Goal: Task Accomplishment & Management: Use online tool/utility

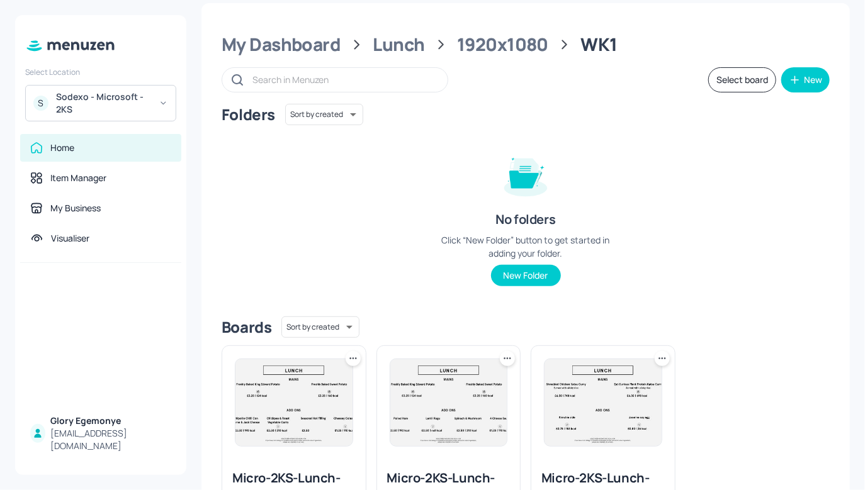
scroll to position [13, 0]
click at [371, 40] on div "My Dashboard Lunch 1920x1080 WK1" at bounding box center [526, 44] width 608 height 23
click at [386, 42] on div "Lunch" at bounding box center [399, 44] width 52 height 23
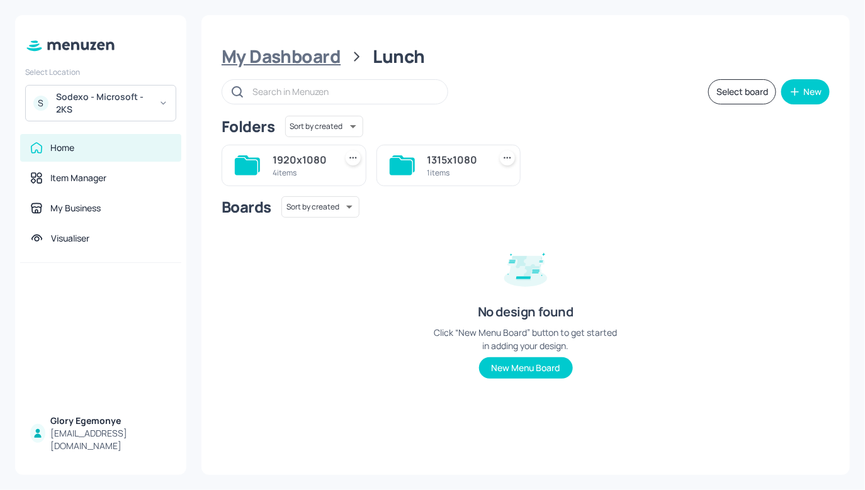
click at [303, 59] on div "My Dashboard" at bounding box center [281, 56] width 119 height 23
click at [257, 157] on icon at bounding box center [247, 165] width 25 height 20
click at [254, 161] on icon at bounding box center [246, 166] width 23 height 17
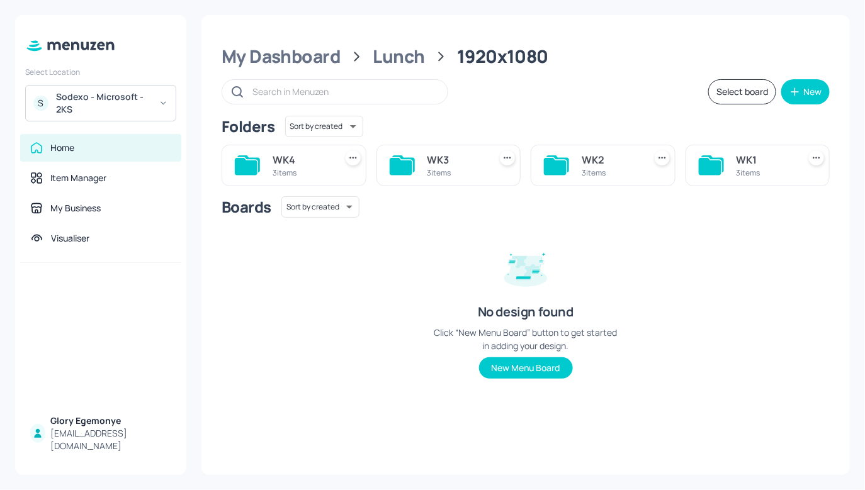
click at [550, 161] on icon at bounding box center [555, 166] width 23 height 17
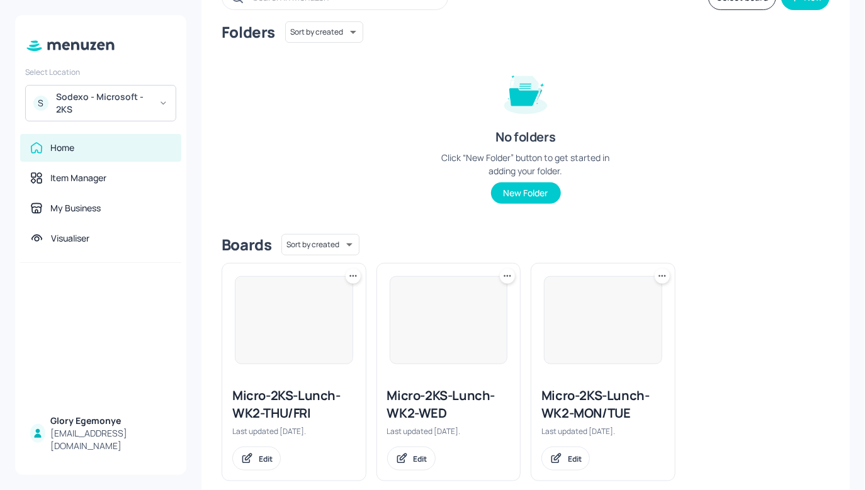
scroll to position [115, 0]
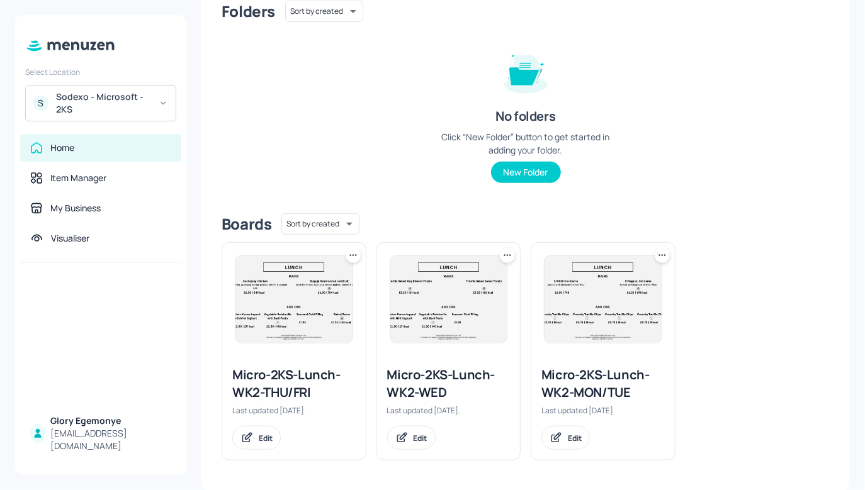
click at [418, 371] on div "Micro-2KS-Lunch-WK2-WED" at bounding box center [448, 383] width 123 height 35
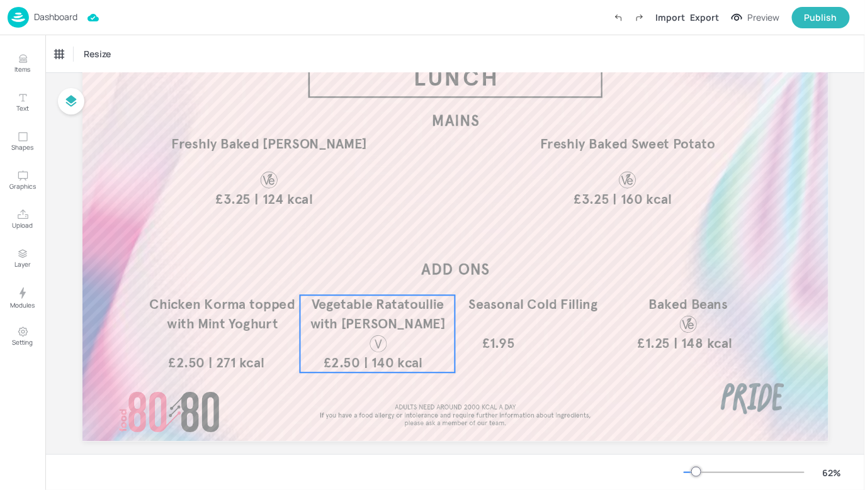
scroll to position [92, 0]
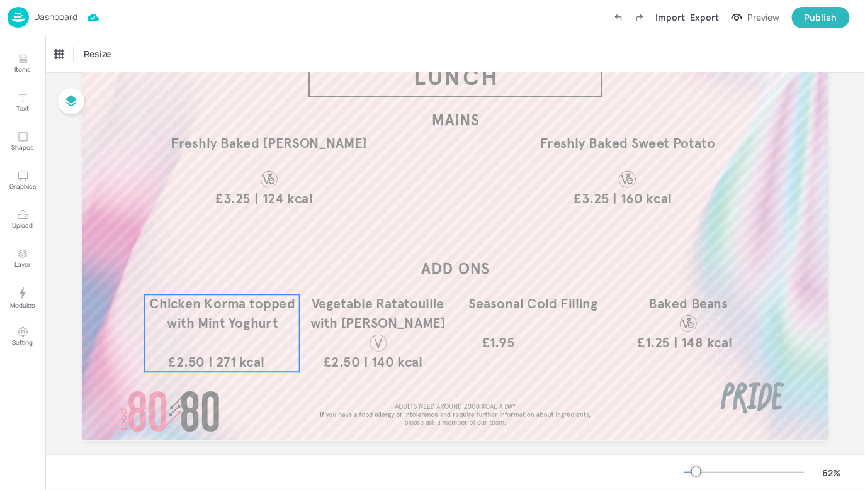
click at [235, 315] on span "Chicken Korma topped with Mint Yoghurt" at bounding box center [221, 314] width 145 height 36
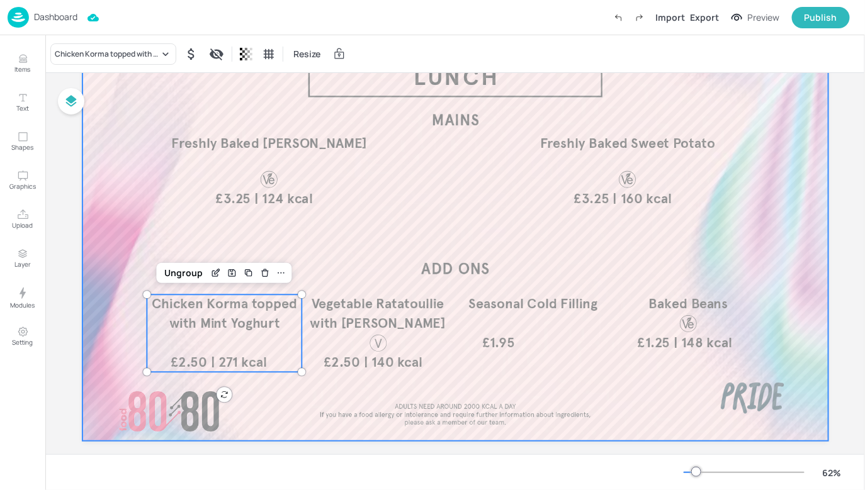
click at [136, 67] on div "Chicken Korma topped with Mint Yoghurt Resize" at bounding box center [455, 53] width 820 height 37
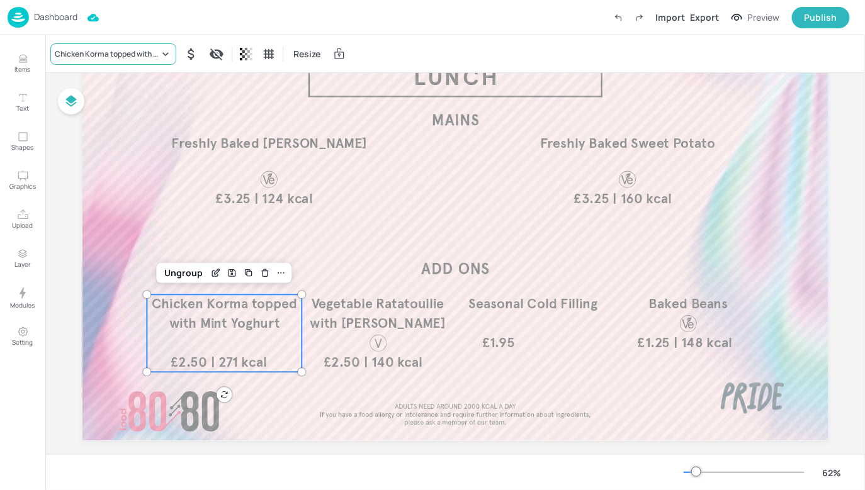
click at [137, 53] on div "Chicken Korma topped with Mint Yoghurt" at bounding box center [107, 53] width 104 height 11
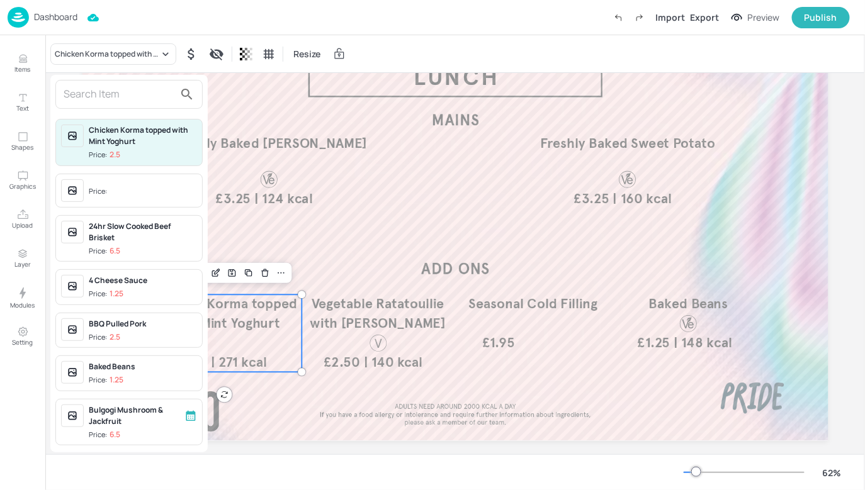
click at [127, 102] on input "text" at bounding box center [119, 94] width 111 height 20
type input "u"
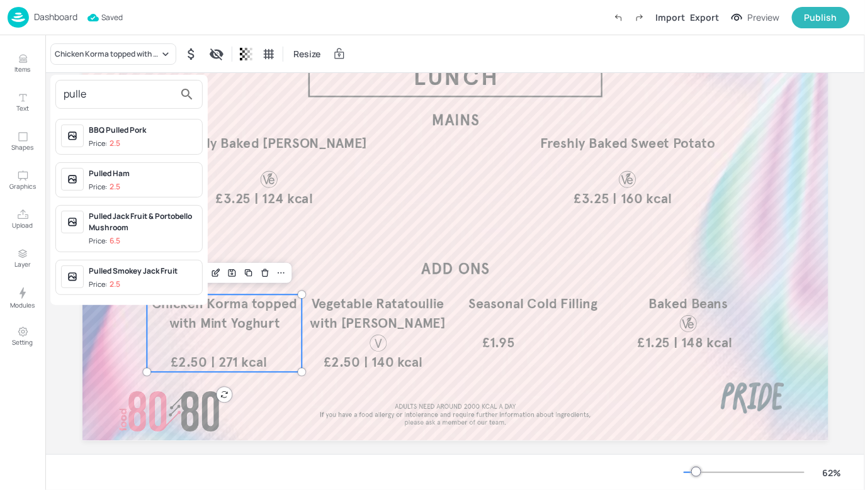
type input "pulle"
click at [116, 183] on p "2.5" at bounding box center [115, 187] width 11 height 9
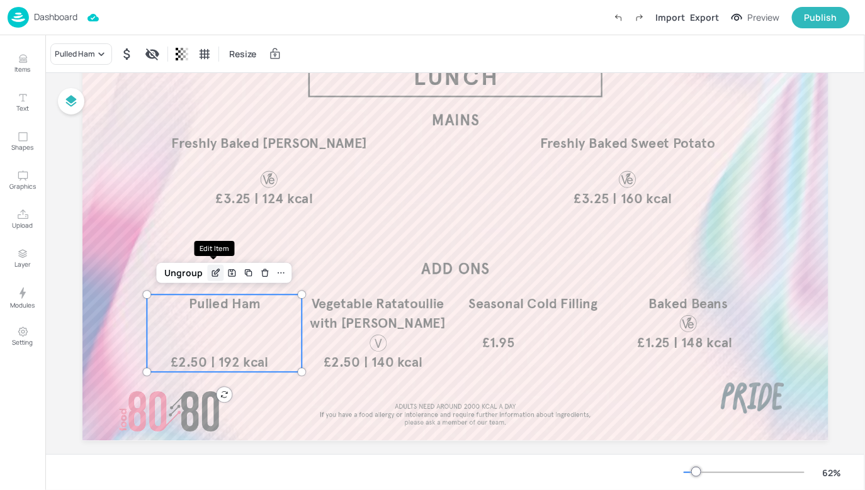
click at [210, 278] on icon "Edit Item" at bounding box center [215, 273] width 11 height 10
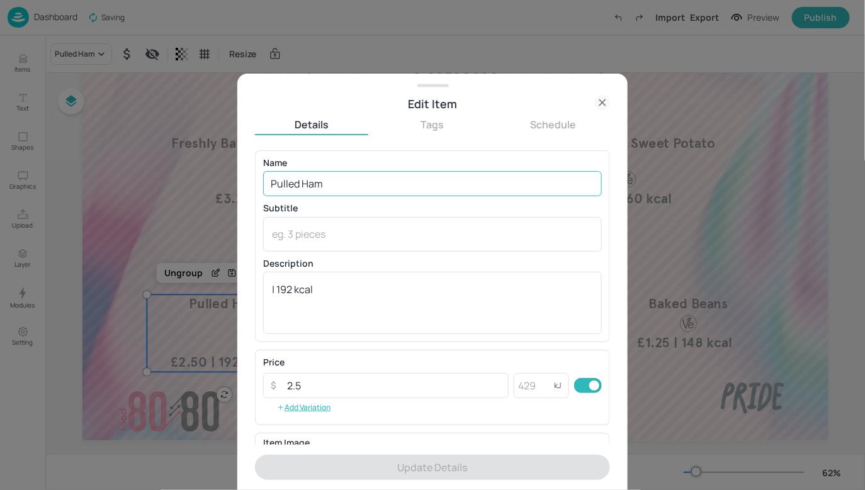
click at [368, 180] on input "Pulled Ham" at bounding box center [432, 183] width 339 height 25
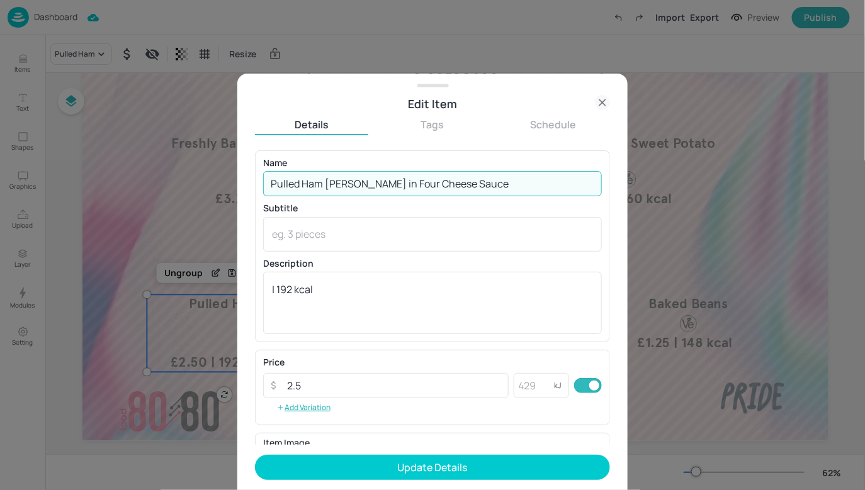
type input "Pulled Ham [PERSON_NAME] in Four Cheese Sauce"
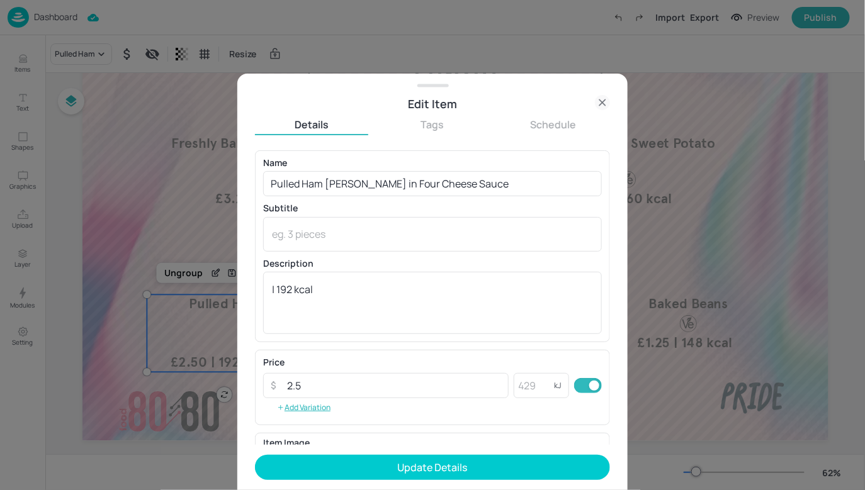
click at [405, 162] on p "Name" at bounding box center [432, 163] width 339 height 9
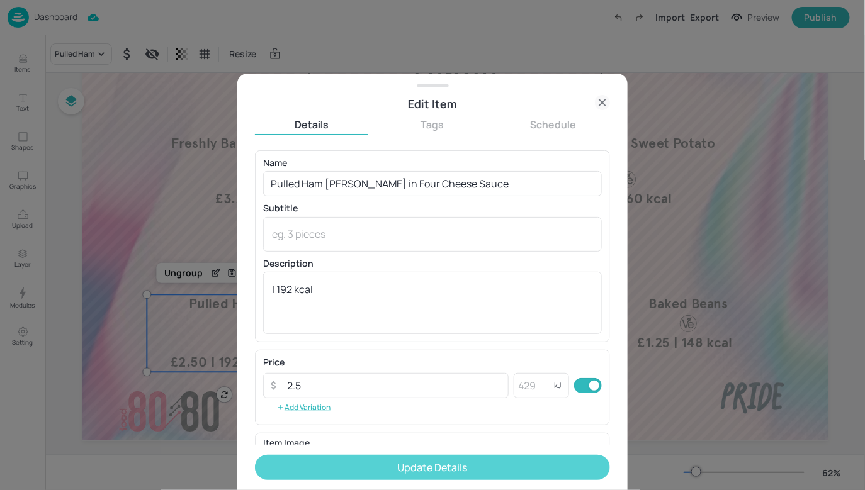
click at [400, 458] on button "Update Details" at bounding box center [432, 467] width 355 height 25
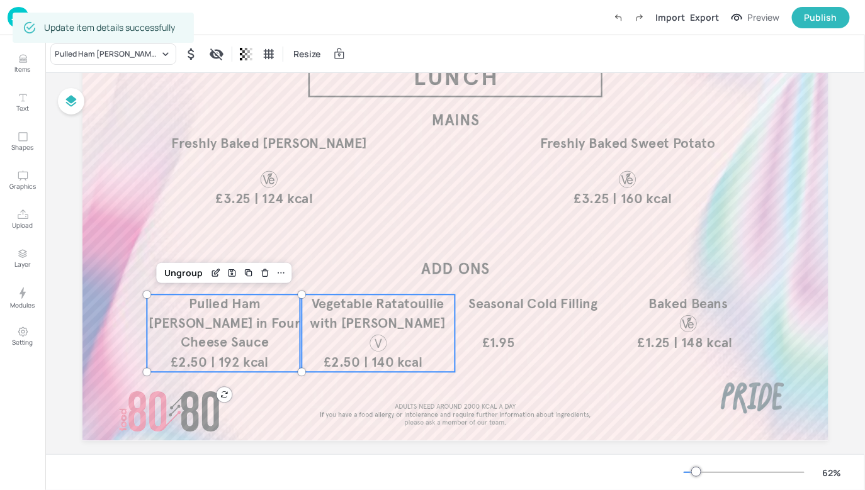
click at [374, 300] on span "Vegetable Ratatoullie with [PERSON_NAME]" at bounding box center [377, 314] width 135 height 36
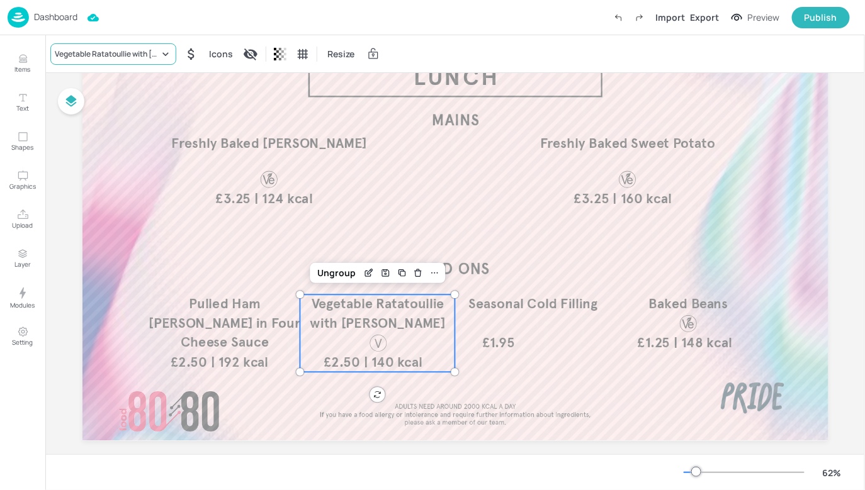
click at [147, 47] on div "Vegetable Ratatoullie with [PERSON_NAME]" at bounding box center [113, 53] width 126 height 21
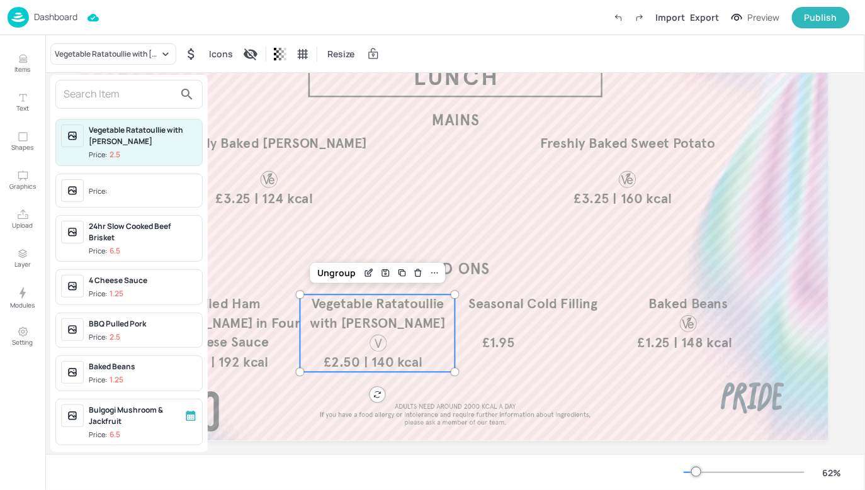
click at [137, 101] on input "text" at bounding box center [119, 94] width 111 height 20
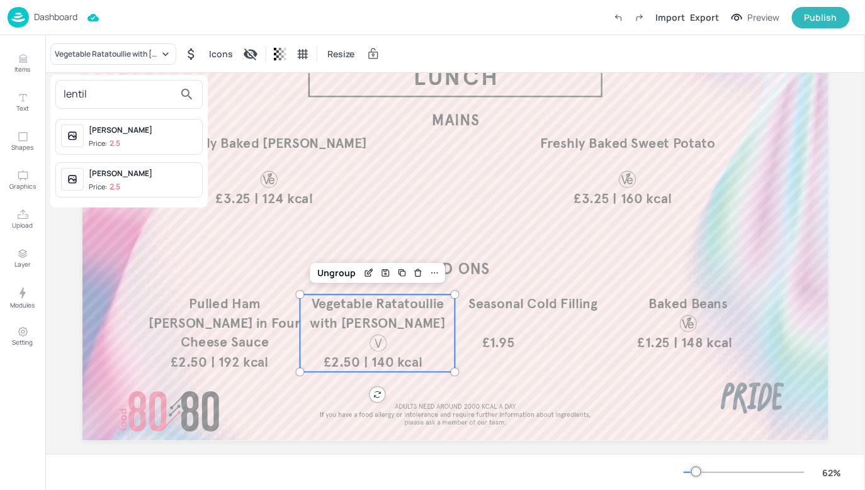
type input "lentil"
click at [157, 125] on div "[PERSON_NAME]" at bounding box center [143, 130] width 108 height 11
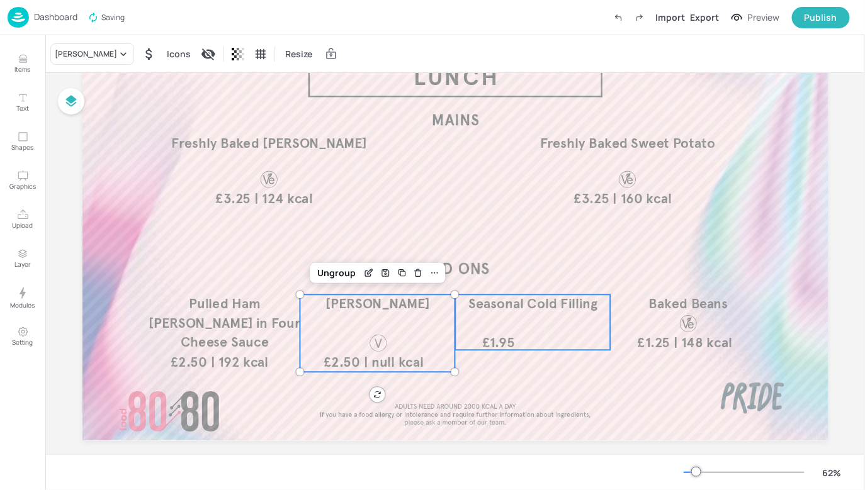
click at [481, 329] on div "Seasonal Cold Filling £1.95" at bounding box center [532, 322] width 155 height 55
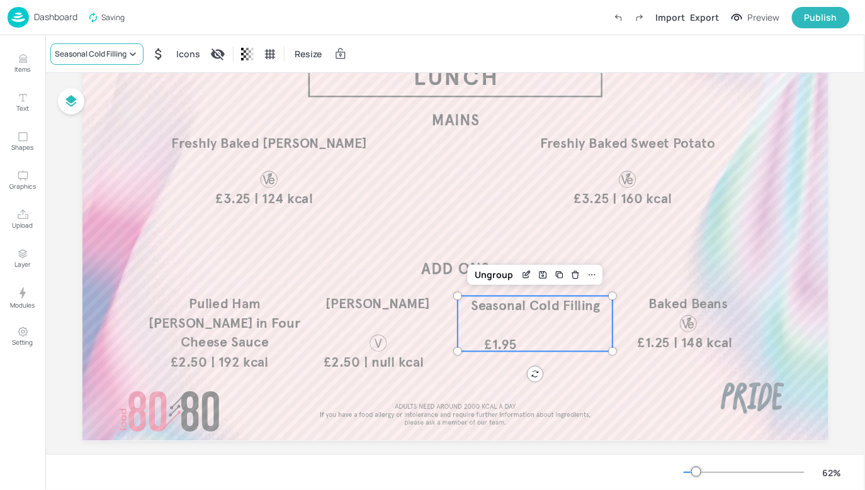
click at [80, 62] on div "Seasonal Cold Filling" at bounding box center [96, 53] width 93 height 21
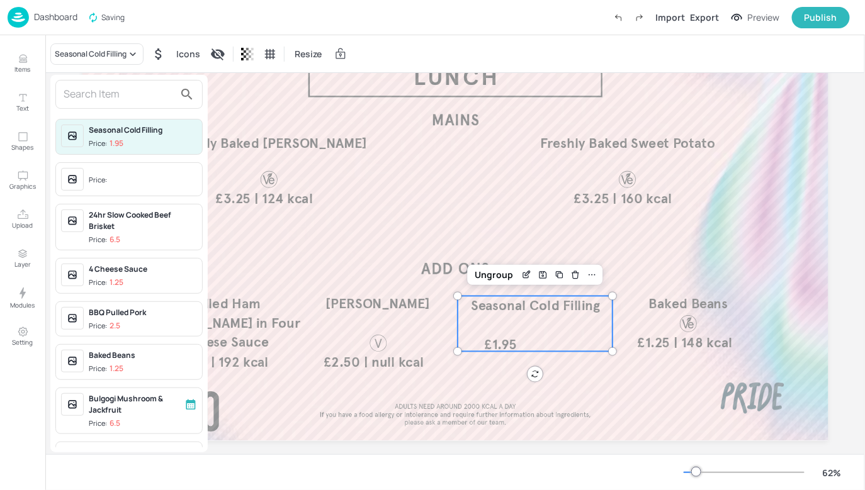
click at [105, 103] on input "text" at bounding box center [119, 94] width 111 height 20
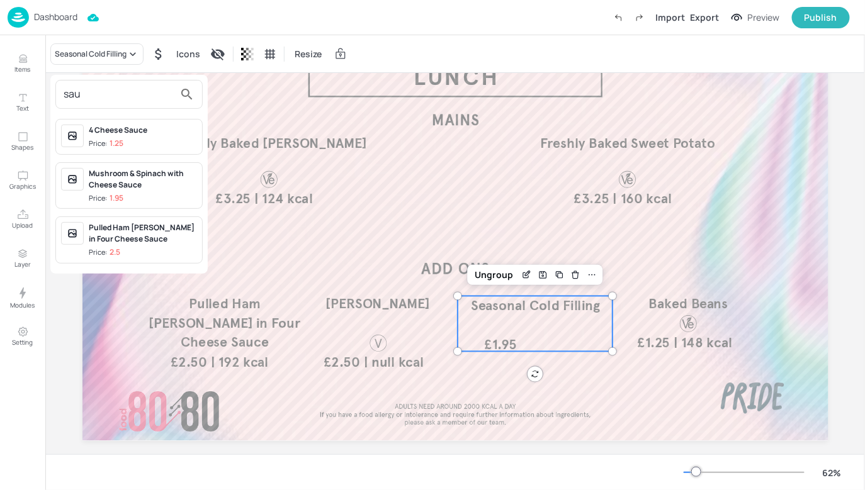
type input "sau"
click at [131, 171] on div "Mushroom & Spinach with Cheese Sauce" at bounding box center [143, 179] width 108 height 23
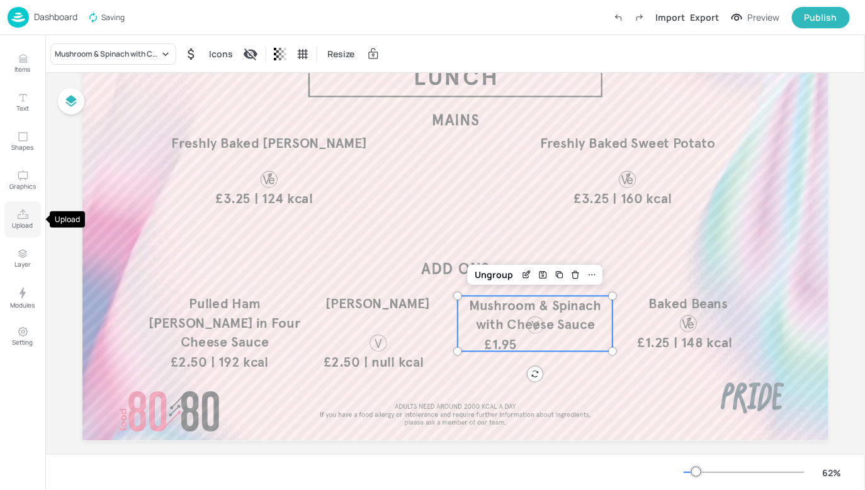
click at [19, 222] on p "Upload" at bounding box center [23, 225] width 21 height 9
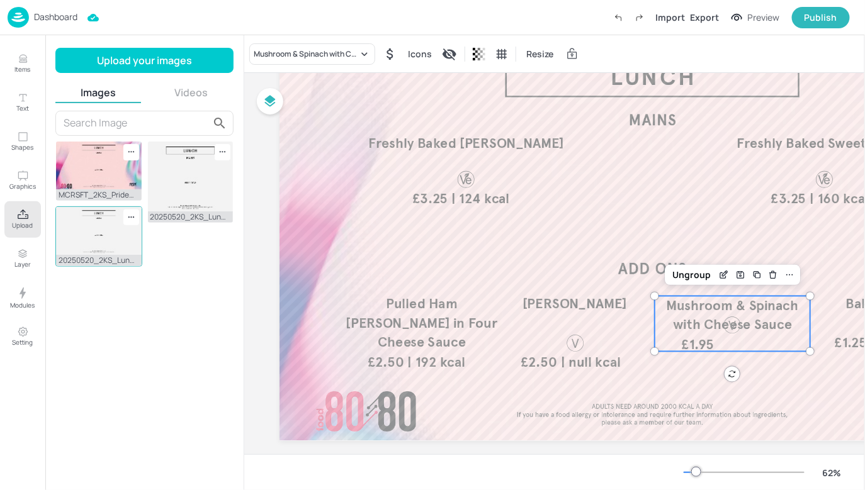
click at [127, 243] on img at bounding box center [99, 231] width 86 height 48
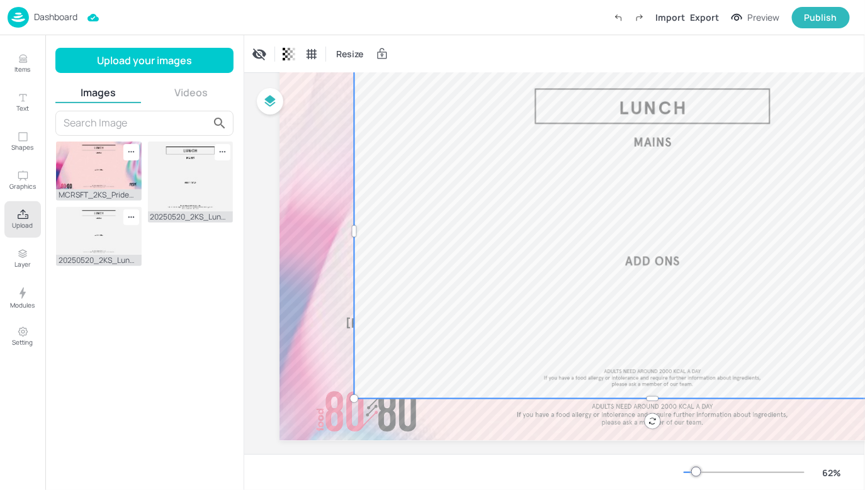
click at [600, 457] on div "62 %" at bounding box center [554, 473] width 621 height 36
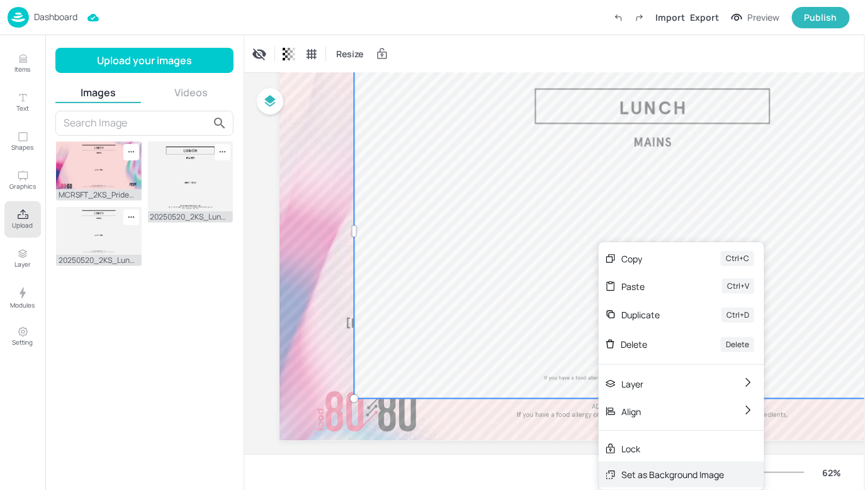
click at [631, 465] on div "Set as Background Image" at bounding box center [682, 475] width 166 height 26
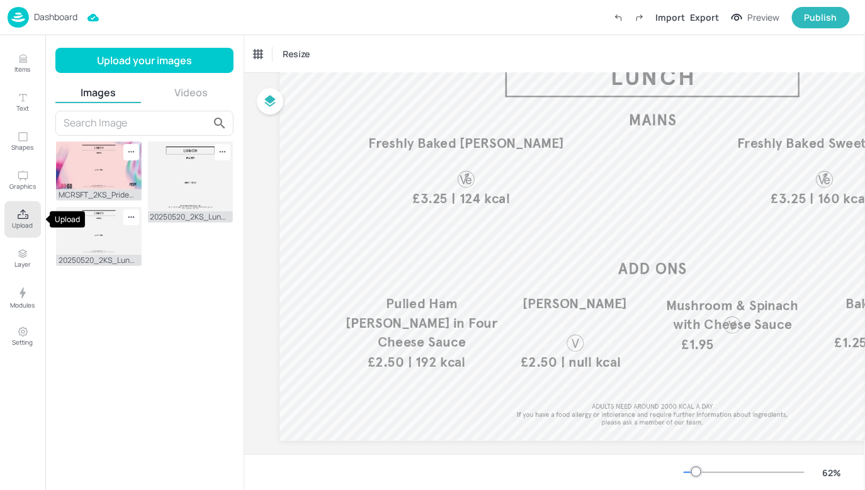
click at [16, 215] on button "Upload" at bounding box center [22, 219] width 37 height 37
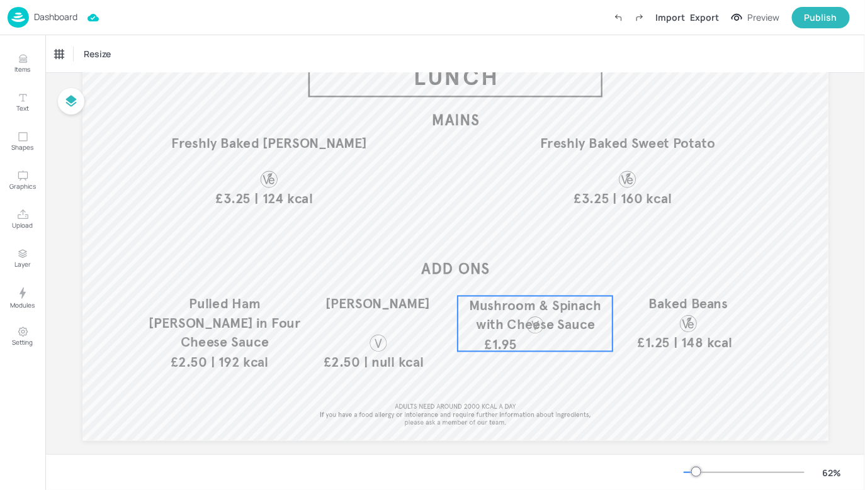
click at [516, 342] on div "Mushroom & Spinach with Cheese Sauce £1.95" at bounding box center [535, 323] width 155 height 55
click at [508, 281] on div "Ungroup" at bounding box center [494, 275] width 48 height 16
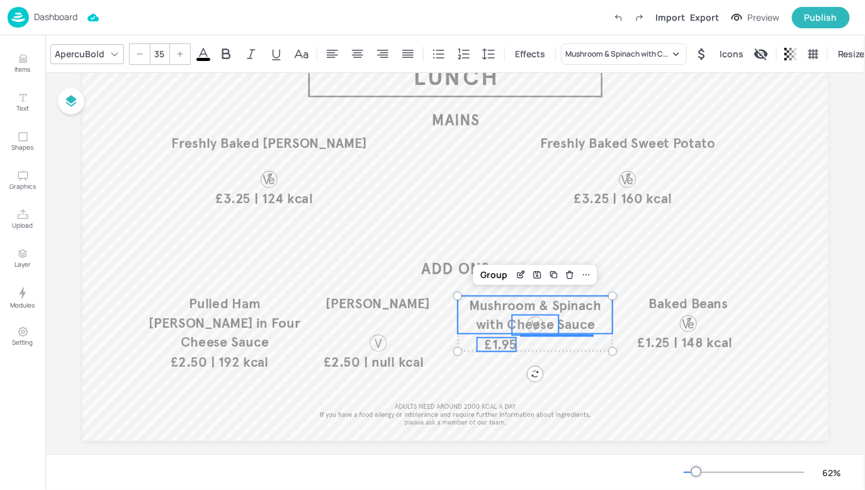
click at [506, 342] on span "£1.95" at bounding box center [500, 345] width 32 height 14
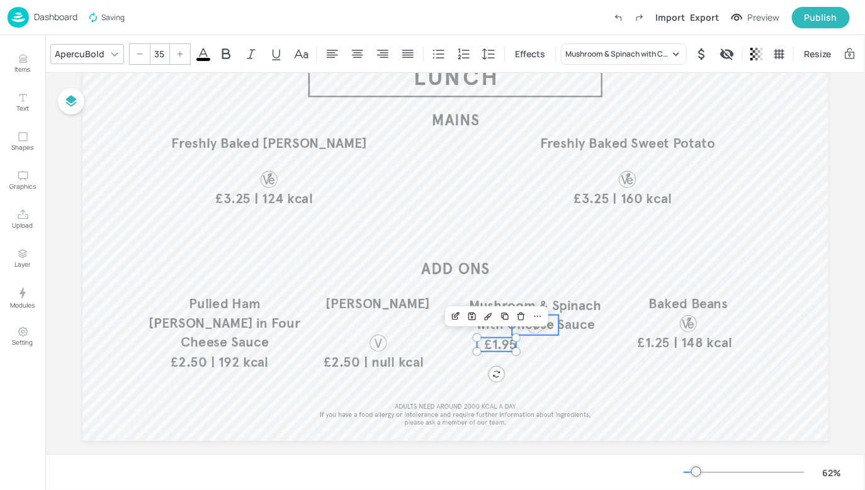
click at [533, 330] on div at bounding box center [535, 325] width 20 height 20
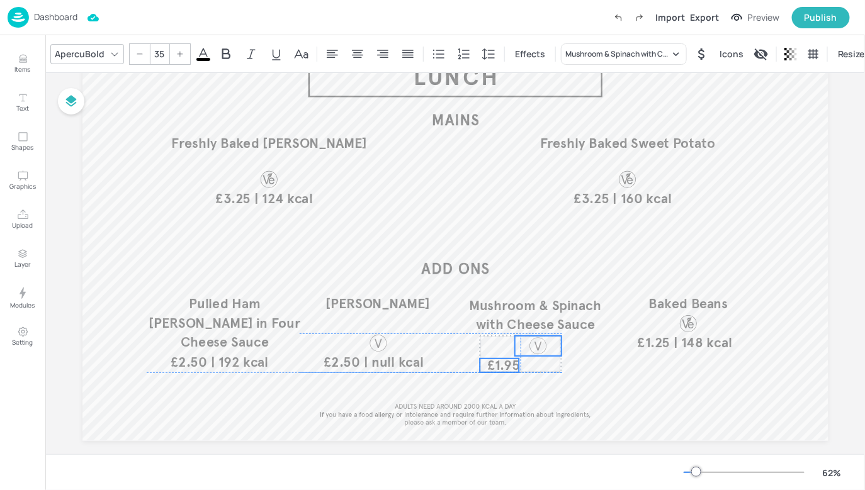
drag, startPoint x: 528, startPoint y: 330, endPoint x: 531, endPoint y: 349, distance: 19.9
click at [531, 349] on div at bounding box center [538, 346] width 20 height 20
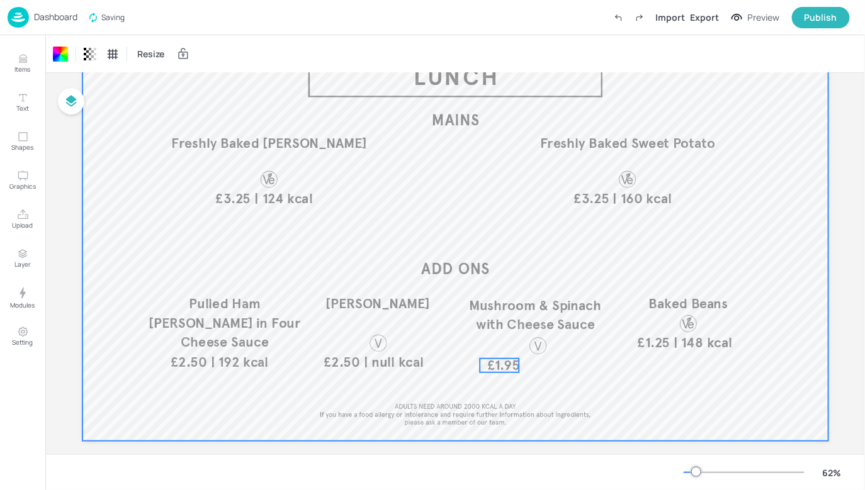
click at [510, 368] on span "£1.95" at bounding box center [503, 366] width 32 height 14
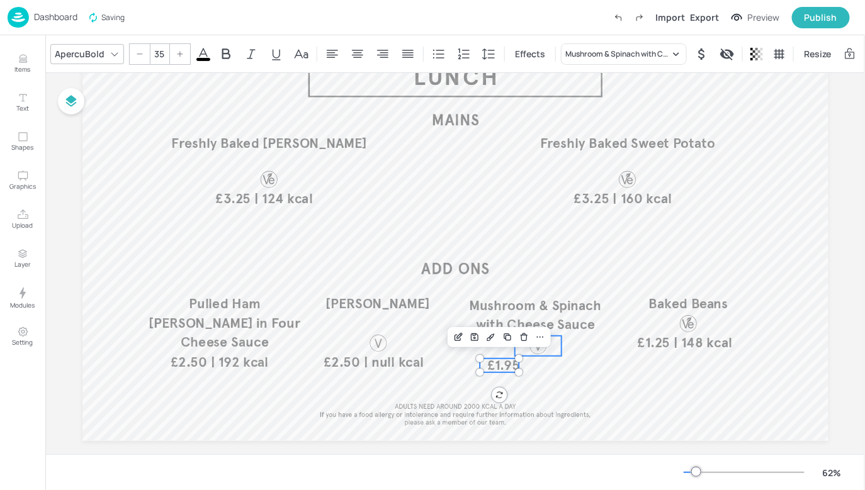
click at [533, 349] on div at bounding box center [538, 346] width 20 height 20
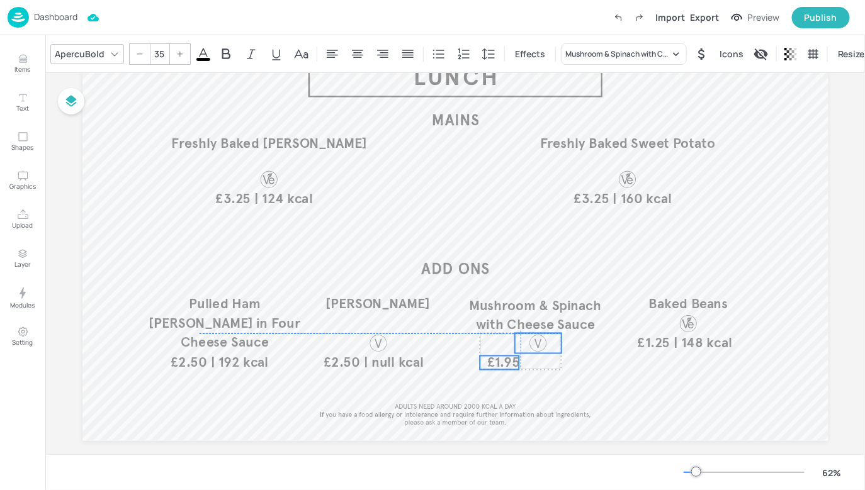
click at [533, 344] on div at bounding box center [538, 344] width 20 height 20
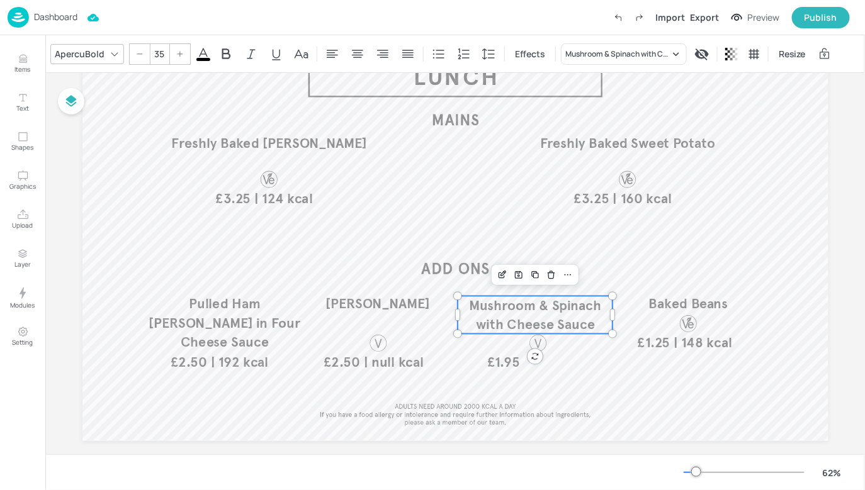
click at [570, 318] on span "Mushroom & Spinach with Cheese Sauce" at bounding box center [535, 315] width 132 height 36
click at [503, 274] on icon "Edit Item" at bounding box center [502, 275] width 11 height 10
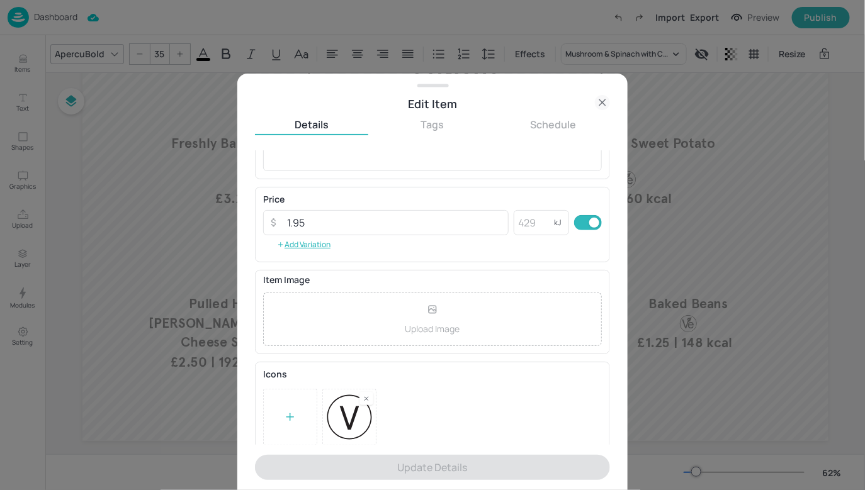
scroll to position [167, 0]
click at [601, 105] on icon at bounding box center [602, 102] width 15 height 15
